Goal: Communication & Community: Ask a question

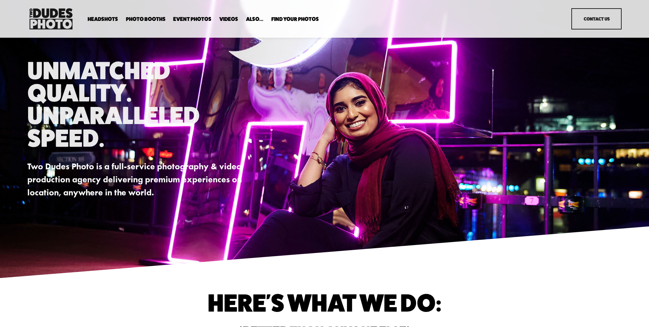
click at [608, 23] on link "Contact Us" at bounding box center [597, 18] width 50 height 21
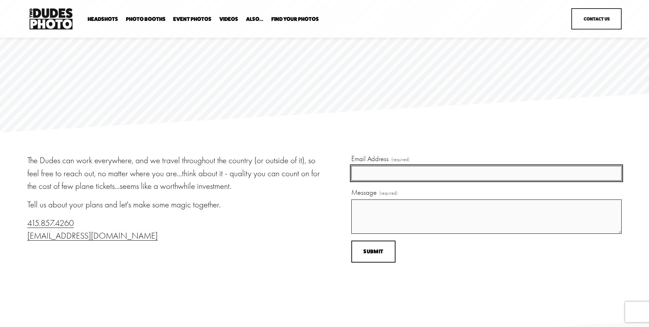
click at [437, 176] on input "Email Address (required)" at bounding box center [487, 173] width 270 height 15
type input "embl@pge.com"
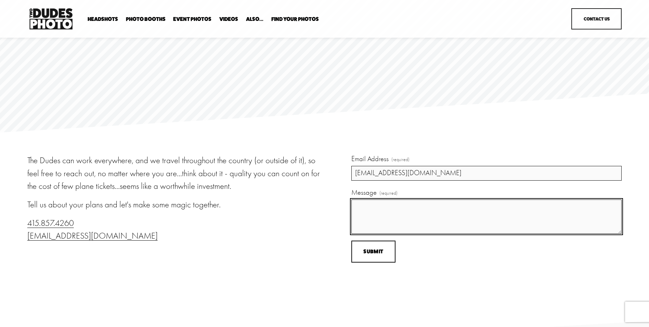
click at [424, 206] on textarea "Message (required)" at bounding box center [487, 216] width 270 height 34
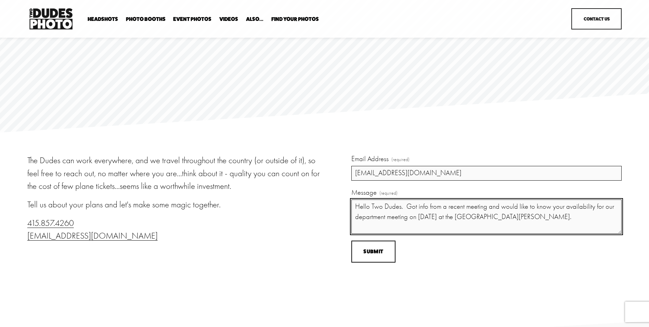
click at [488, 207] on textarea "Hello Two Dudes. Got info from a recent meeting and would like to know your ava…" at bounding box center [487, 216] width 270 height 34
click at [608, 219] on textarea "Hello Two Dudes. Got info from a recent meeting held at the Hilton Concord and …" at bounding box center [487, 216] width 270 height 34
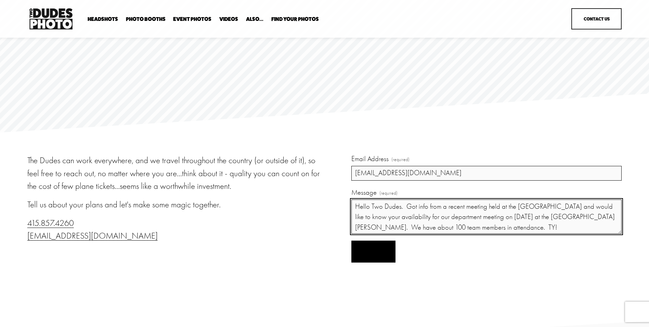
type textarea "Hello Two Dudes. Got info from a recent meeting held at the Hilton Concord and …"
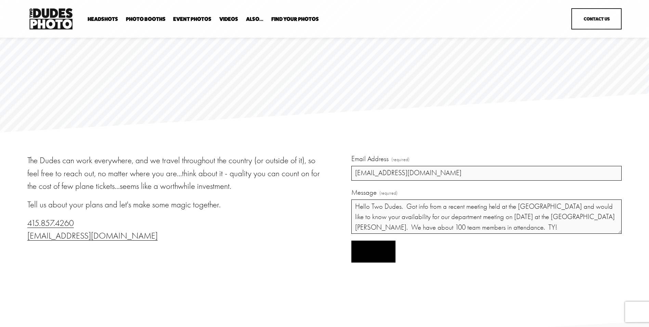
click at [375, 251] on span "Submit" at bounding box center [374, 251] width 20 height 7
